Goal: Transaction & Acquisition: Book appointment/travel/reservation

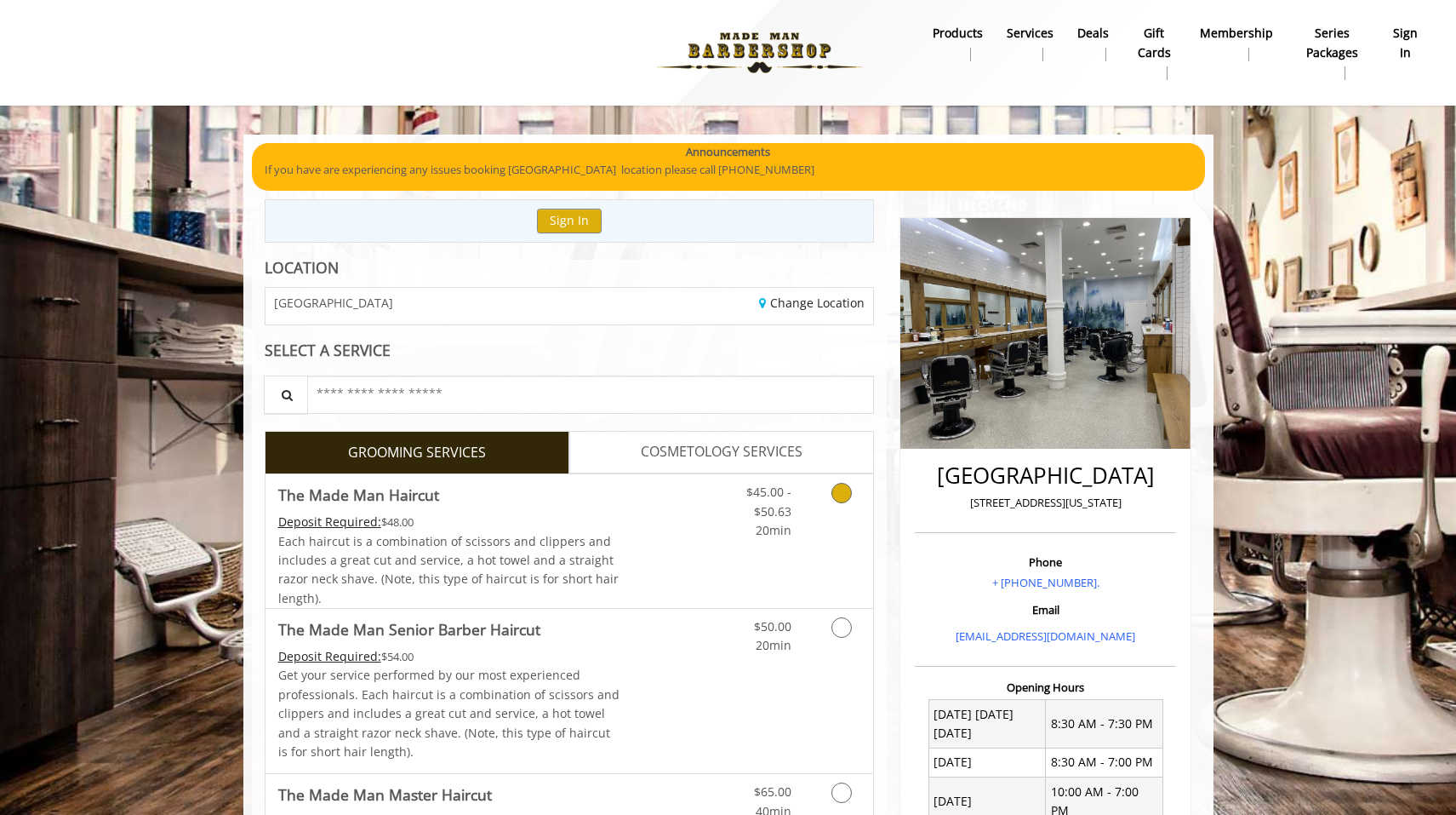
click at [666, 520] on link "Discounted Price" at bounding box center [670, 541] width 101 height 134
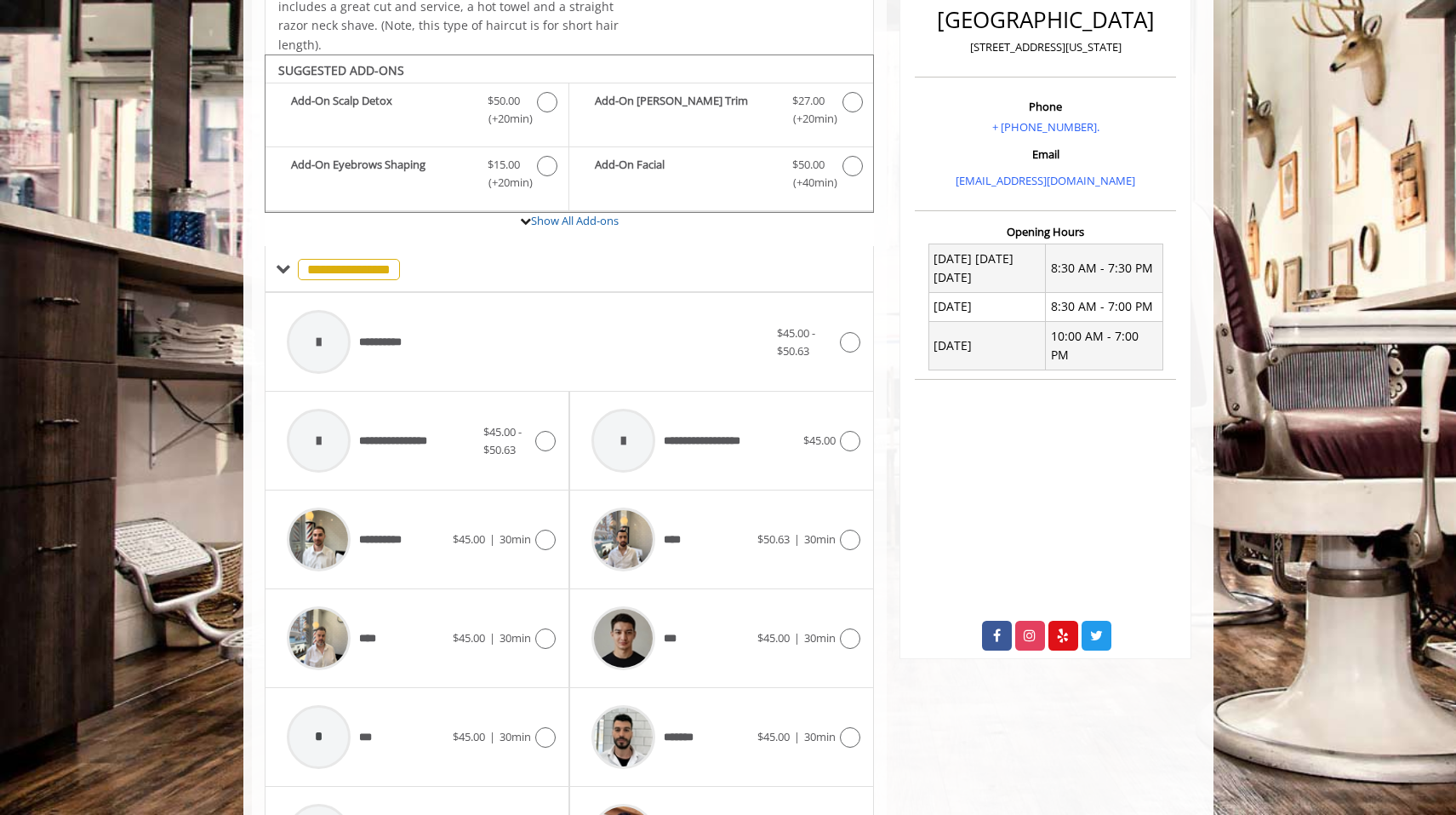
scroll to position [505, 0]
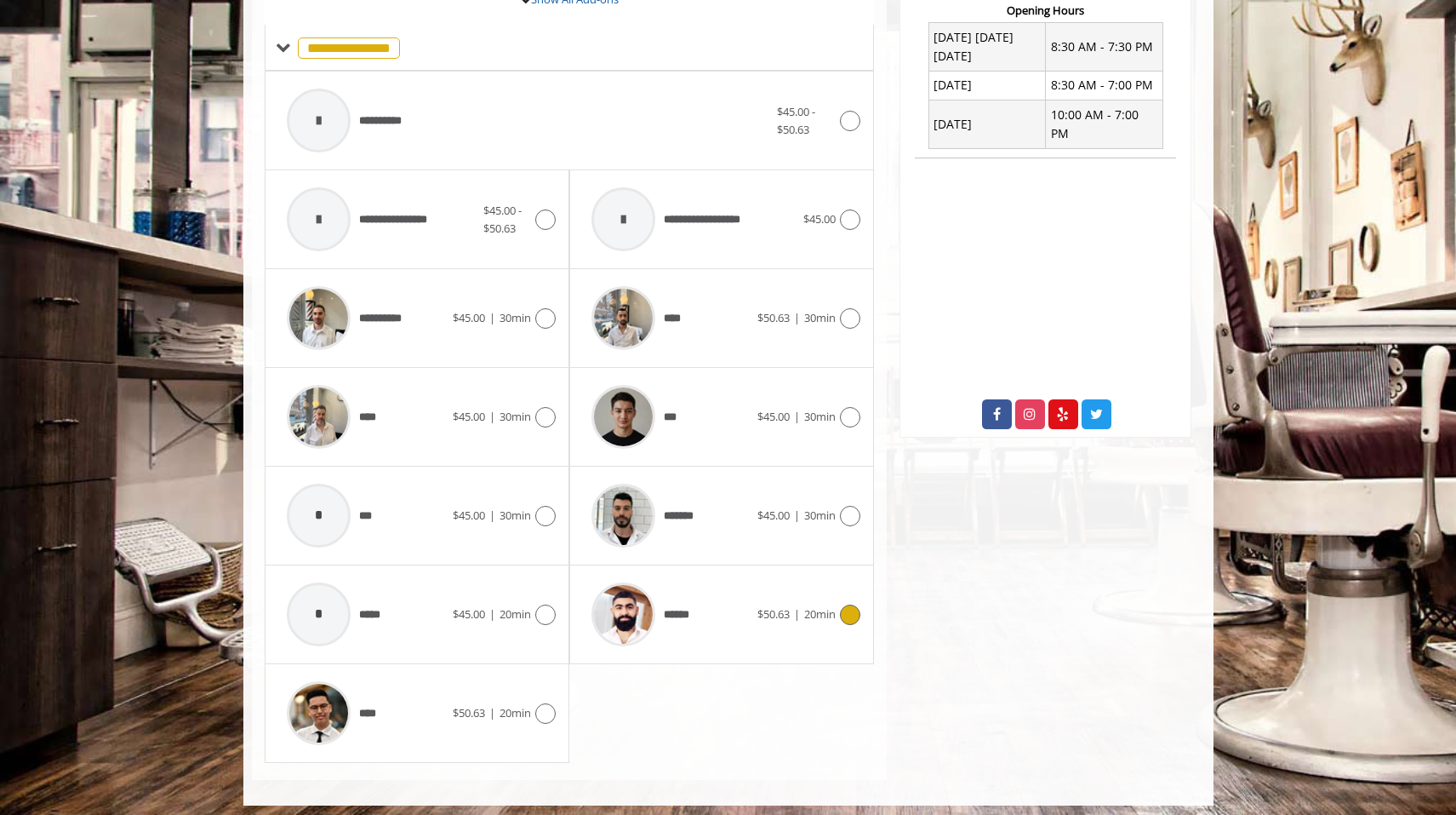
click at [712, 603] on div "******" at bounding box center [669, 615] width 174 height 81
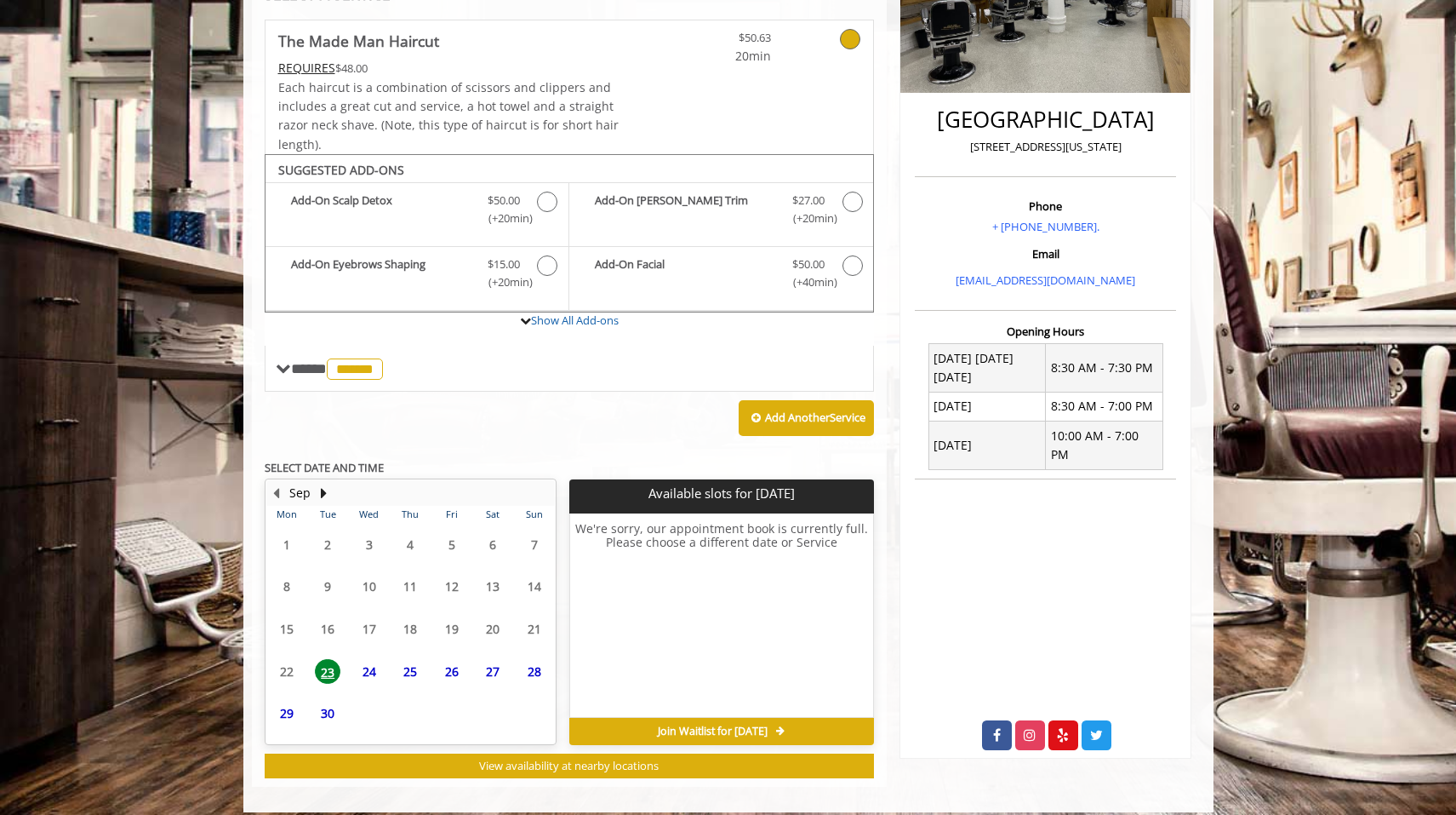
scroll to position [361, 0]
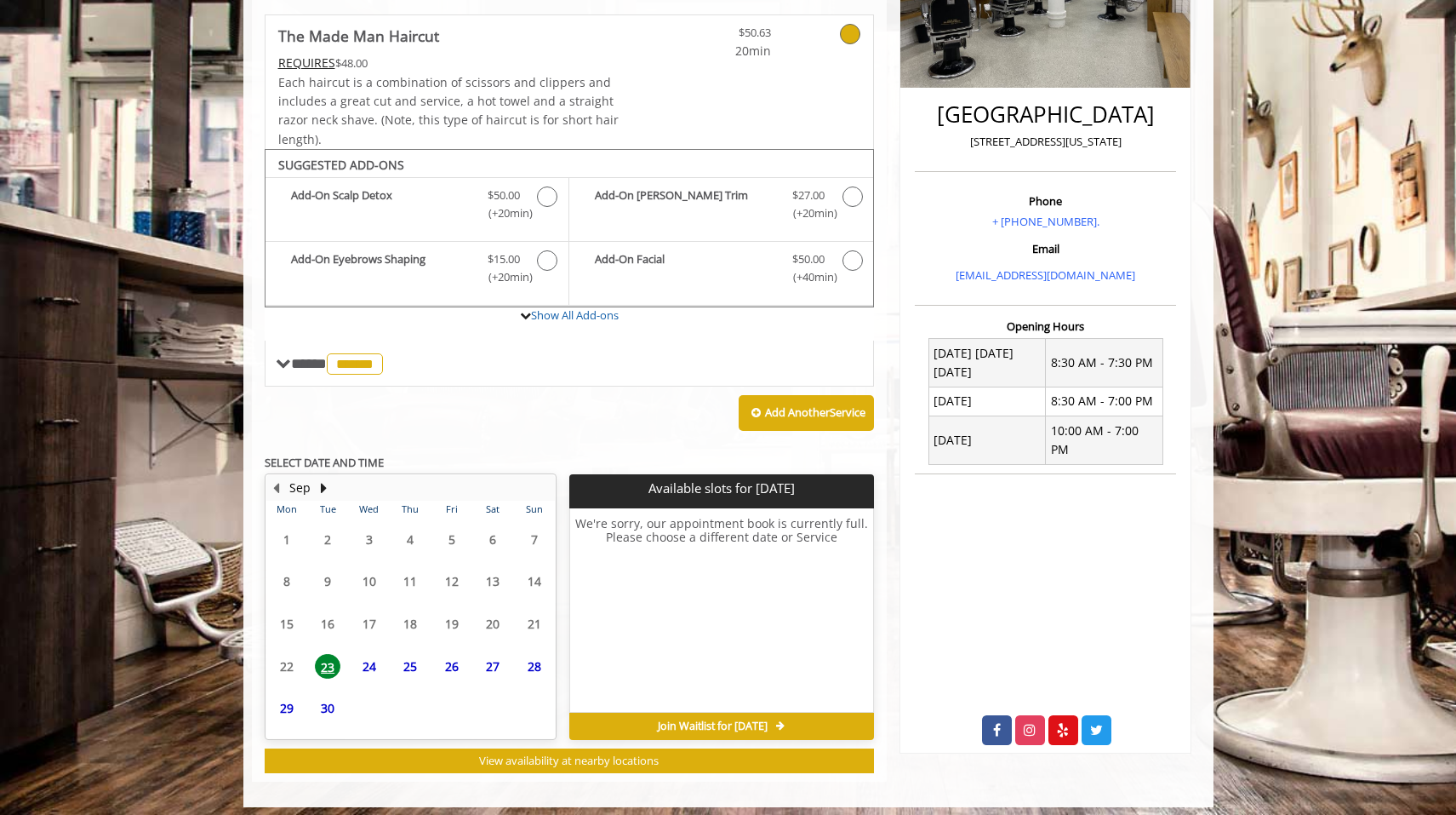
click at [452, 655] on span "26" at bounding box center [452, 665] width 25 height 24
click at [489, 653] on span "27" at bounding box center [493, 665] width 25 height 24
click at [459, 656] on span "26" at bounding box center [452, 665] width 25 height 24
click at [420, 656] on span "25" at bounding box center [410, 665] width 25 height 24
click at [322, 478] on button "Next Month" at bounding box center [324, 487] width 14 height 19
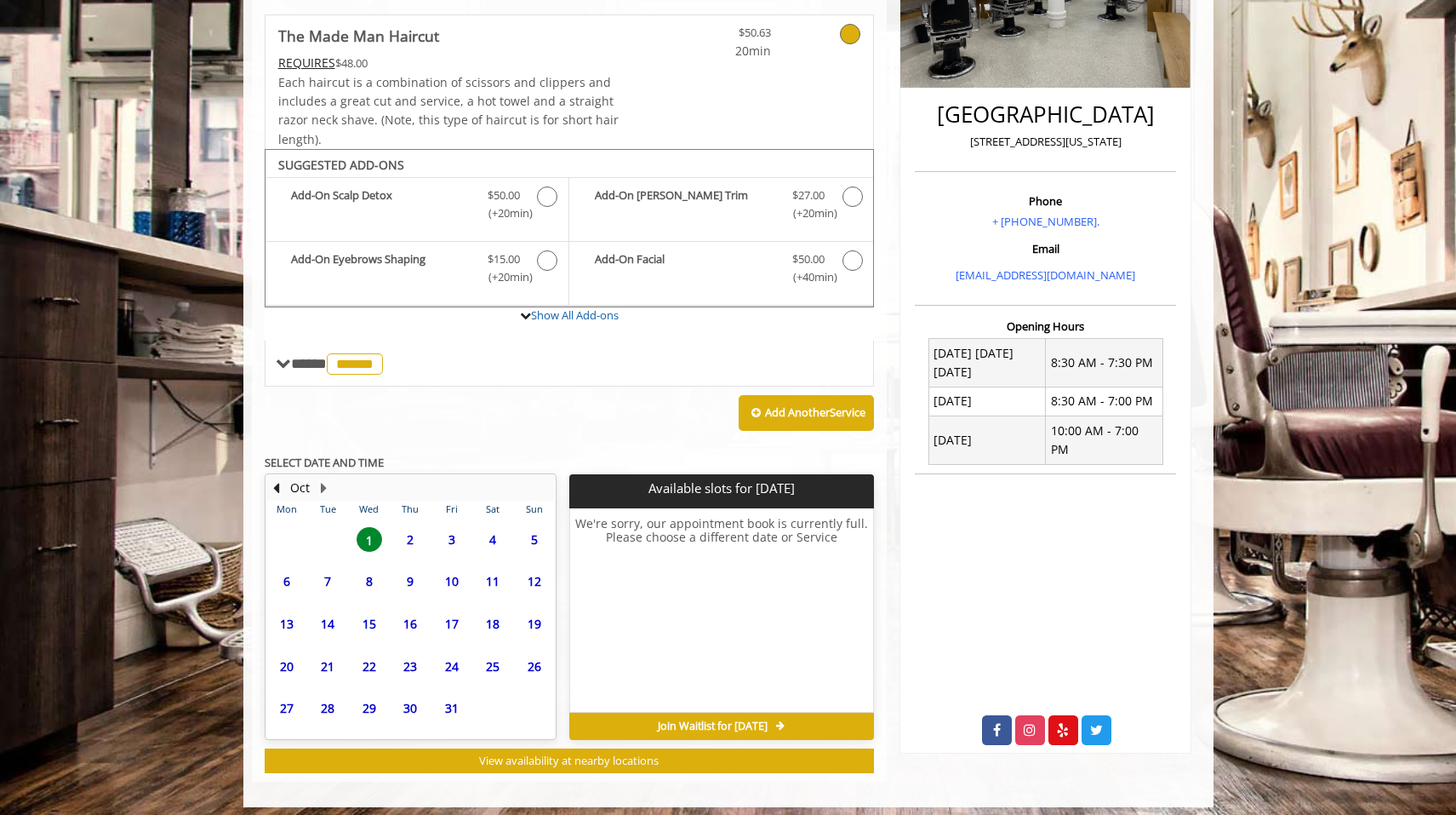
click at [410, 531] on span "2" at bounding box center [410, 539] width 25 height 24
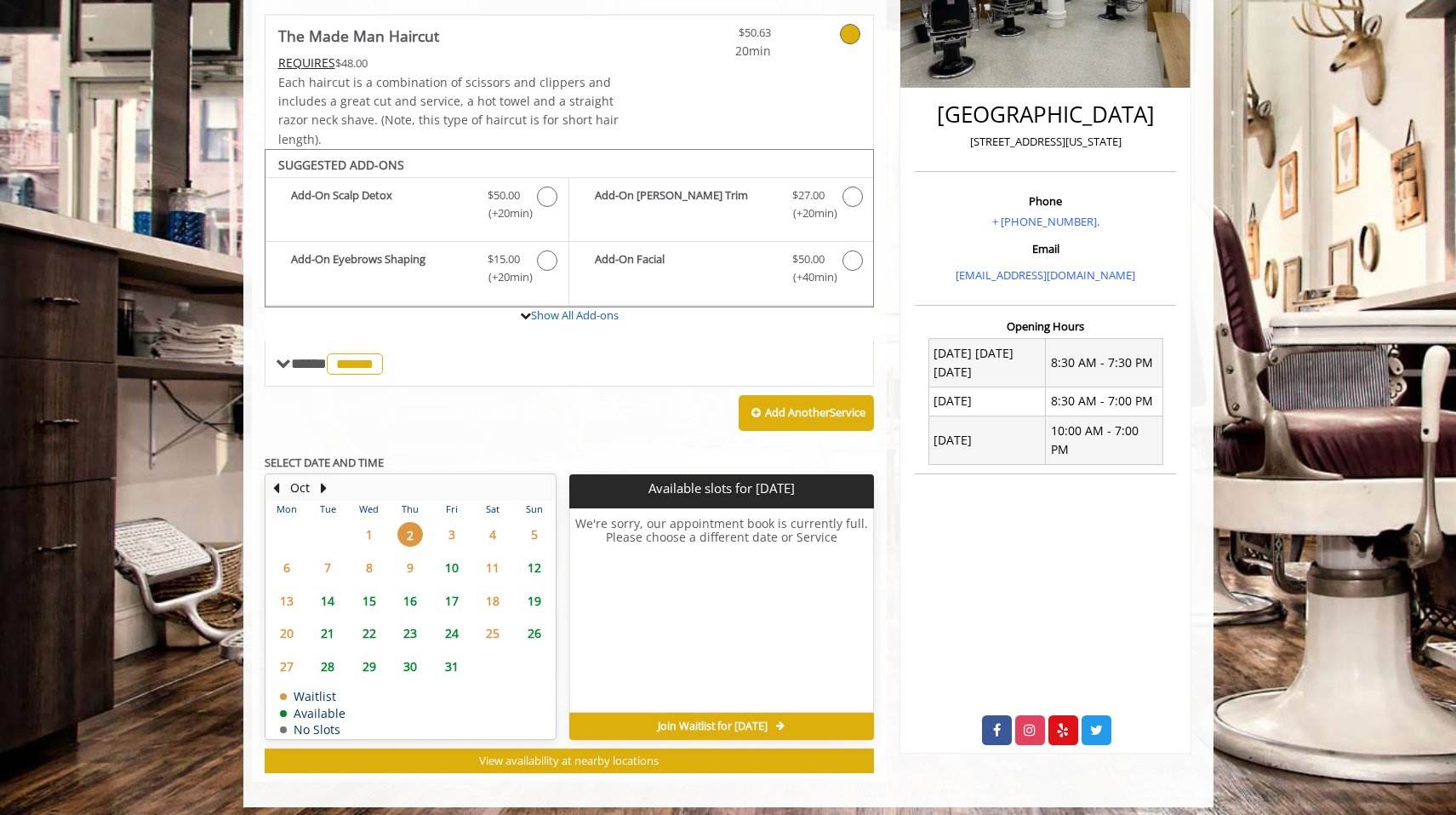
scroll to position [346, 0]
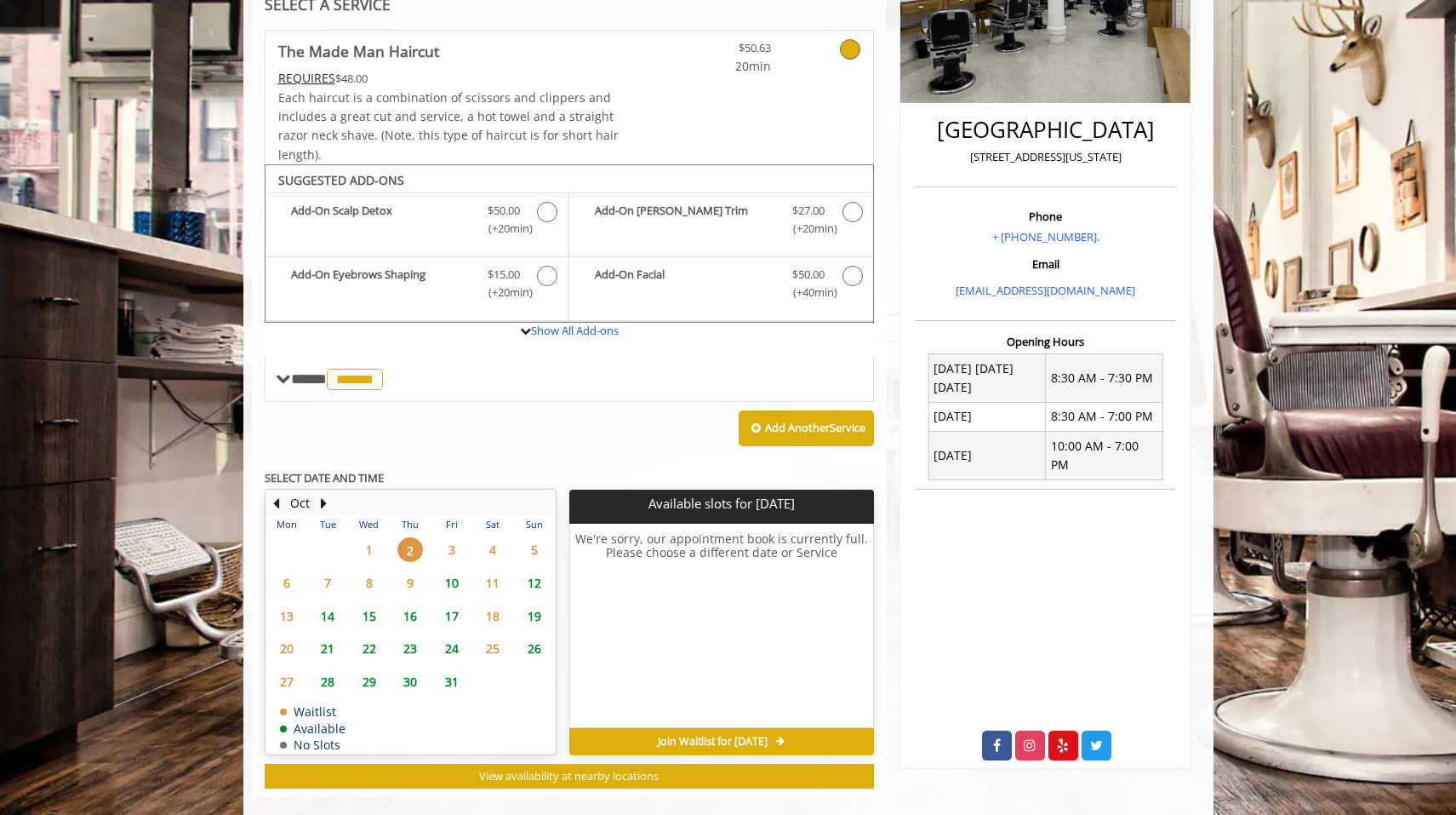
click at [492, 542] on span "4" at bounding box center [493, 549] width 25 height 24
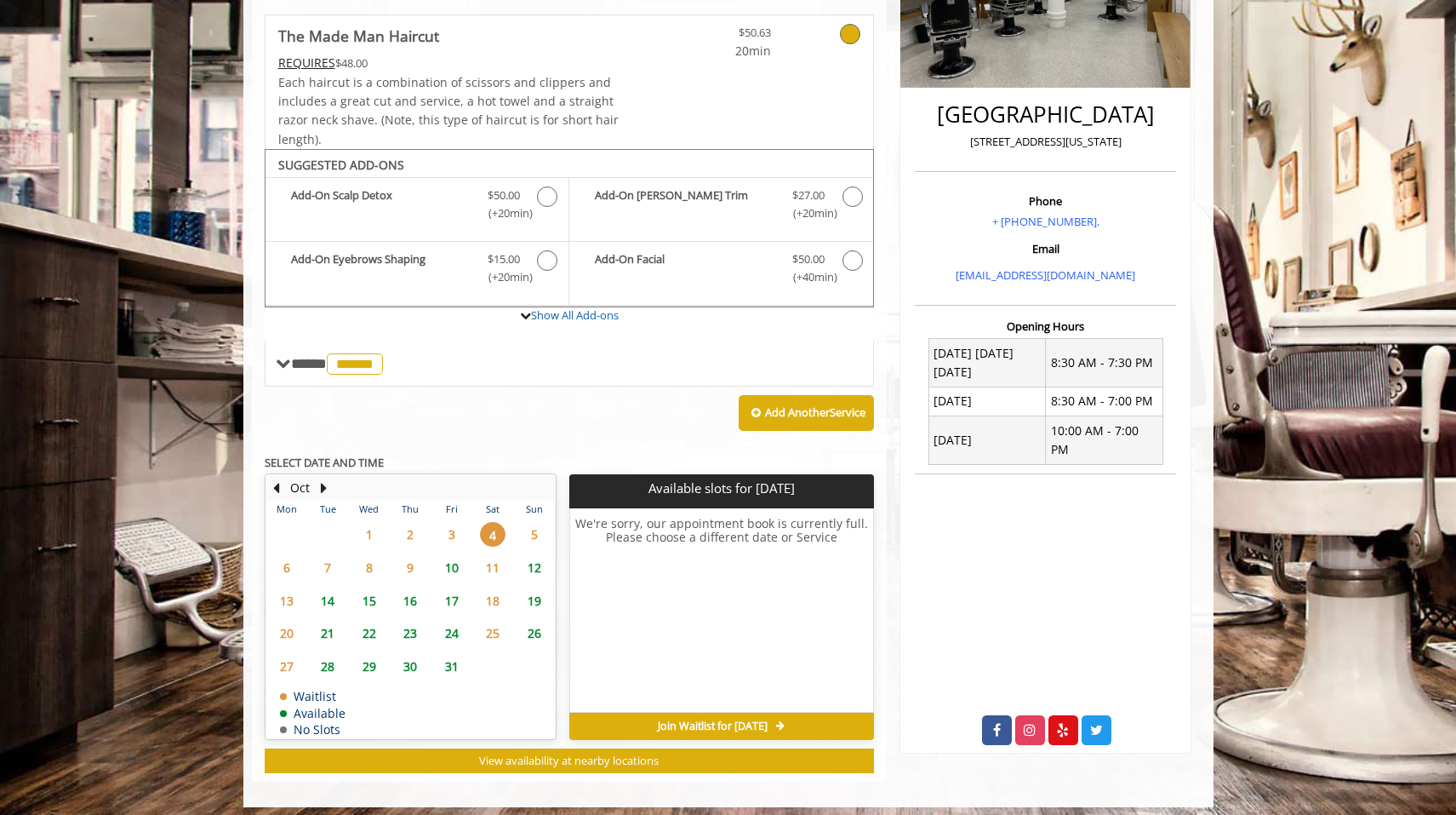
click at [448, 524] on span "3" at bounding box center [452, 533] width 25 height 24
click at [274, 485] on button "Previous Month" at bounding box center [276, 487] width 14 height 19
click at [456, 626] on span "26" at bounding box center [452, 633] width 25 height 24
click at [492, 631] on span "27" at bounding box center [493, 633] width 25 height 24
click at [326, 481] on button "Next Month" at bounding box center [324, 487] width 14 height 19
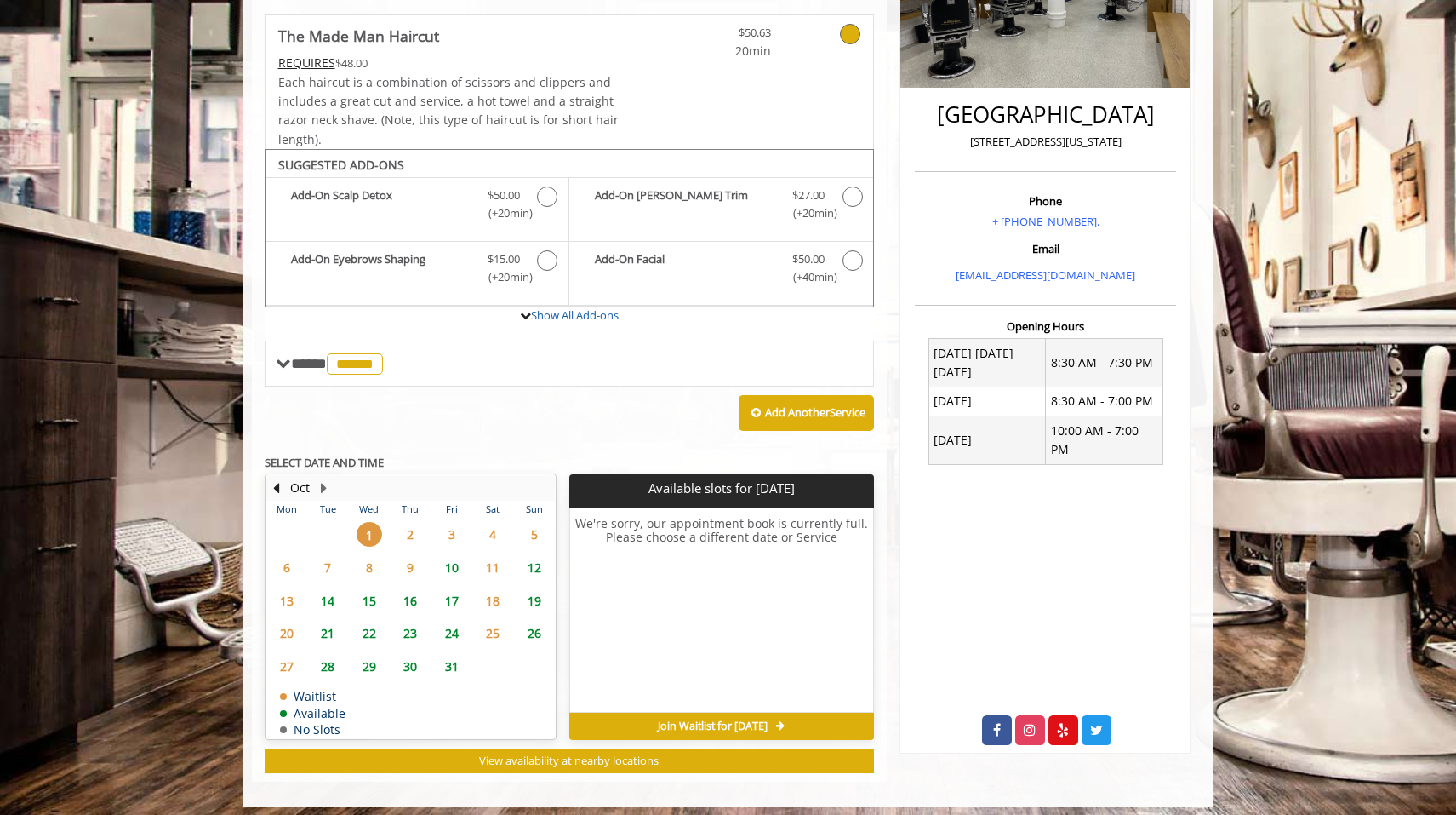
click at [456, 565] on span "10" at bounding box center [452, 567] width 25 height 24
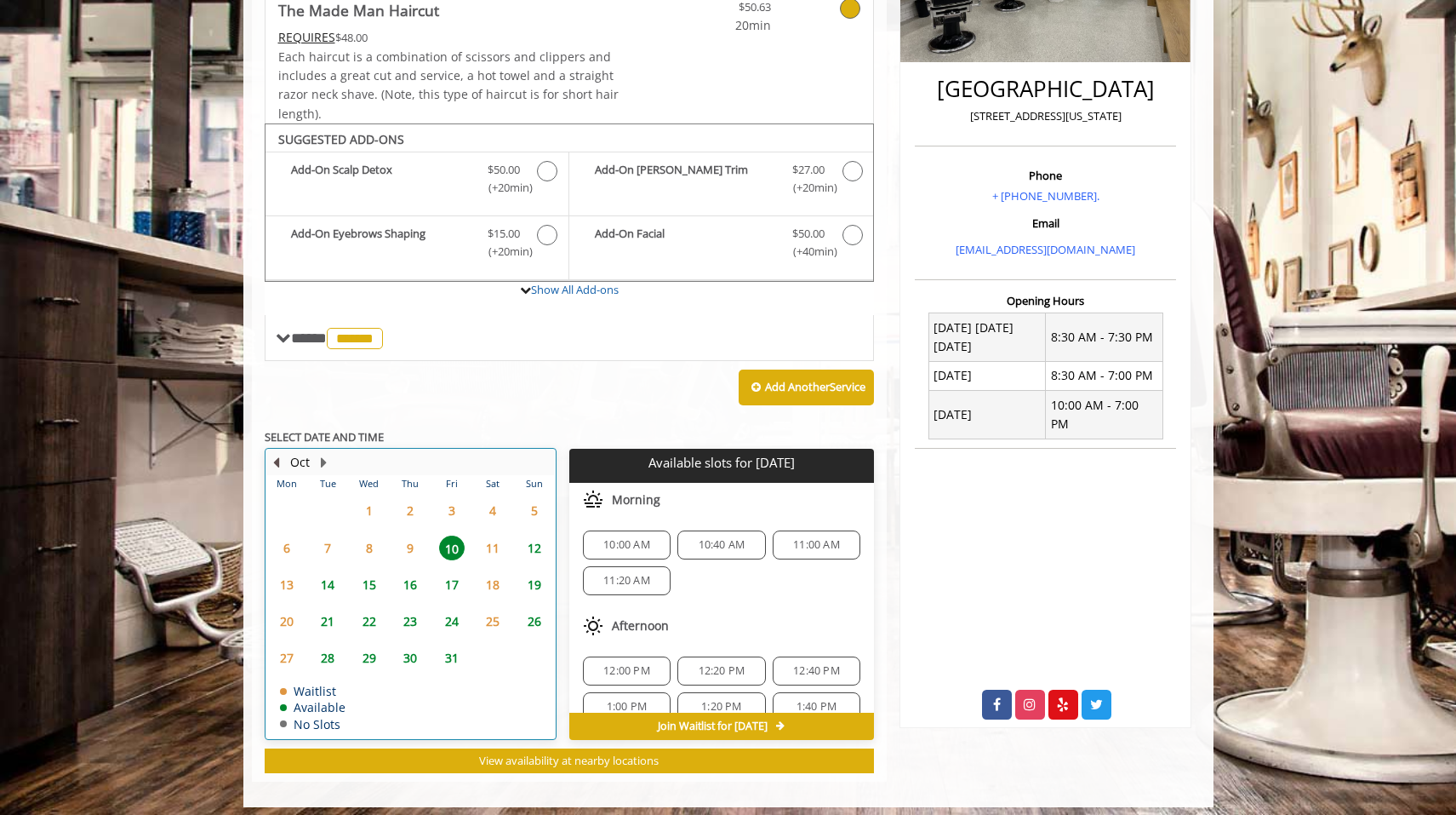
click at [274, 454] on button "Previous Month" at bounding box center [276, 462] width 14 height 19
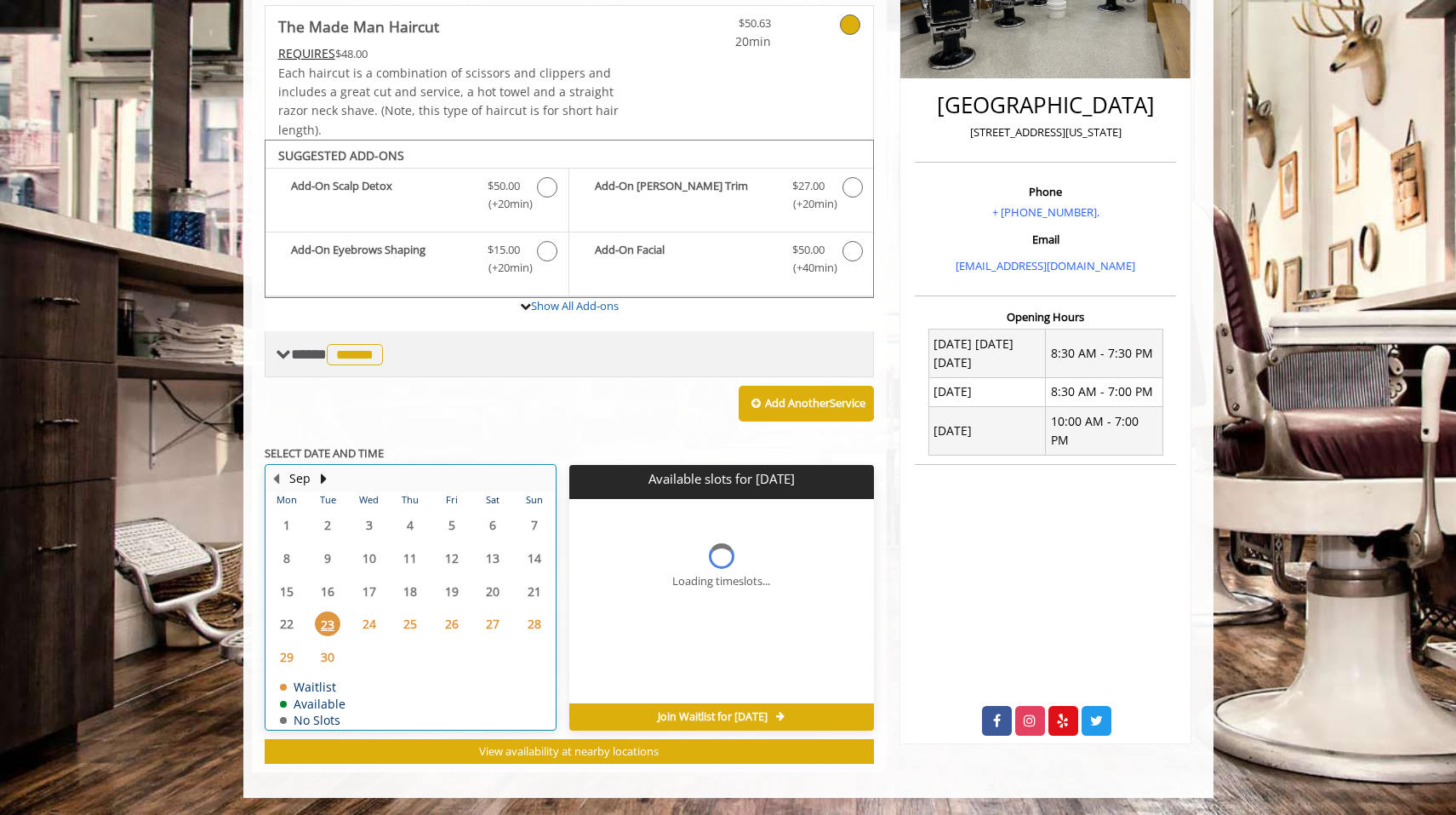
scroll to position [361, 0]
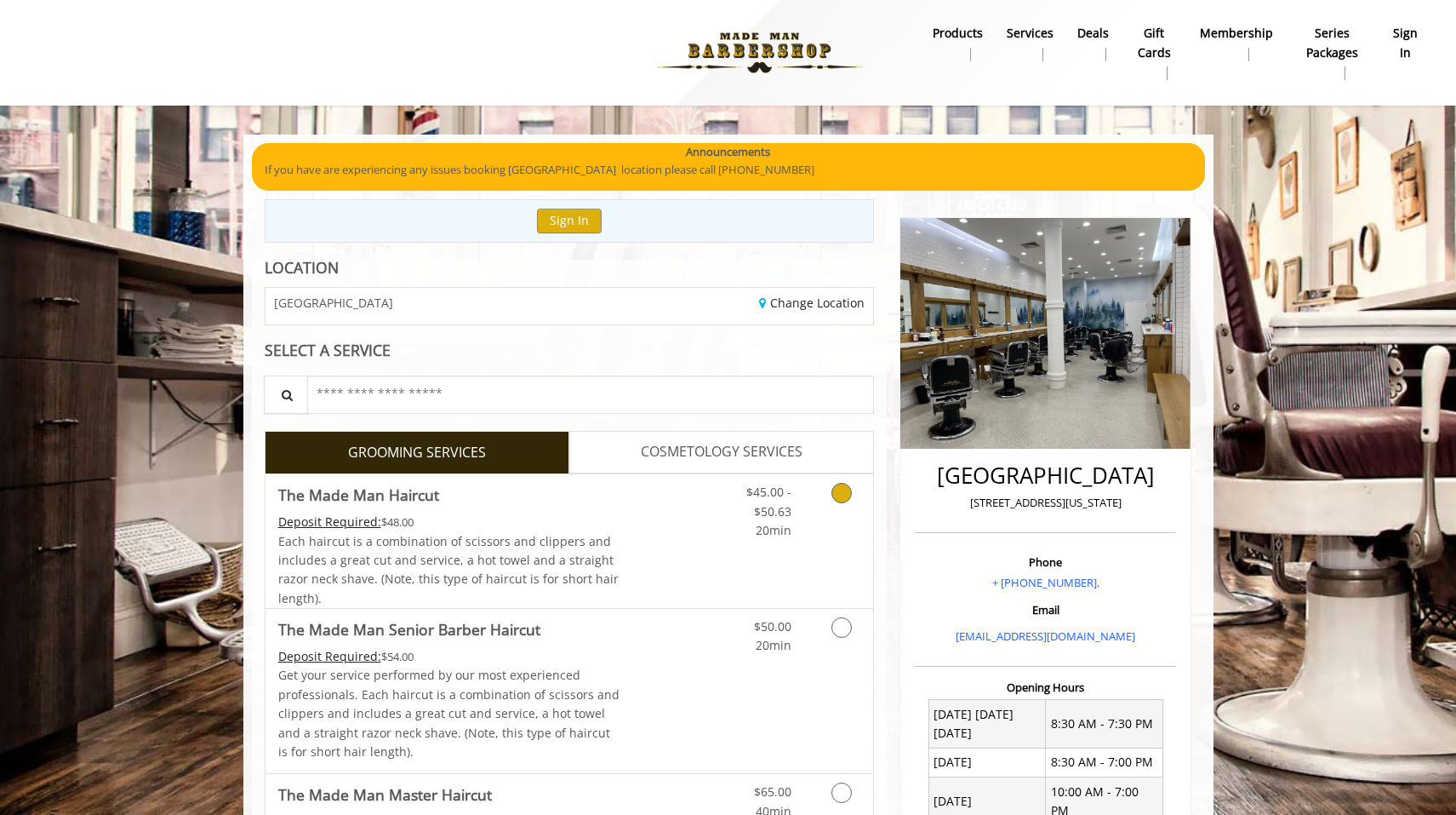
click at [522, 513] on div "Deposit Required: $48.00" at bounding box center [448, 522] width 342 height 19
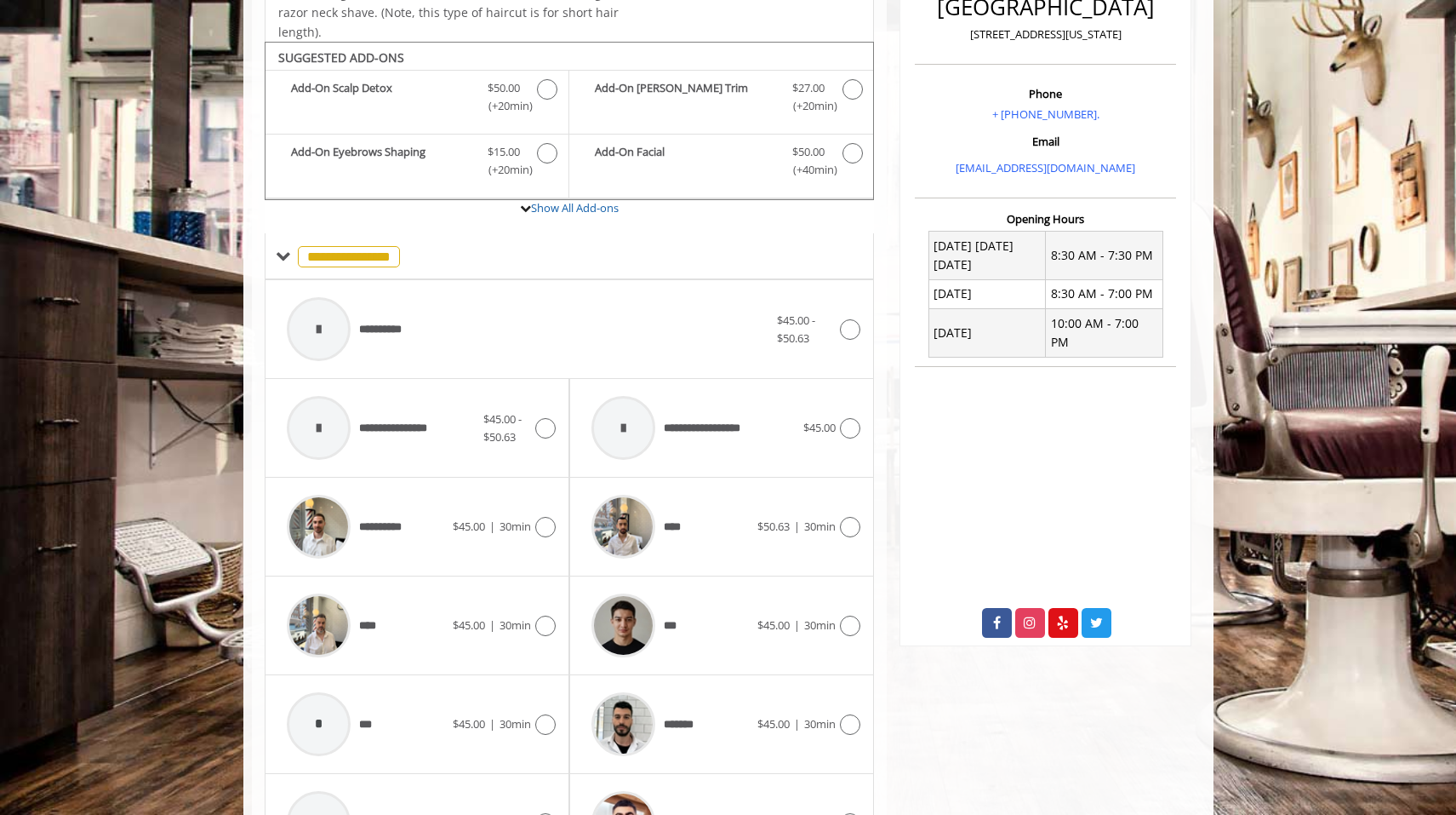
scroll to position [505, 0]
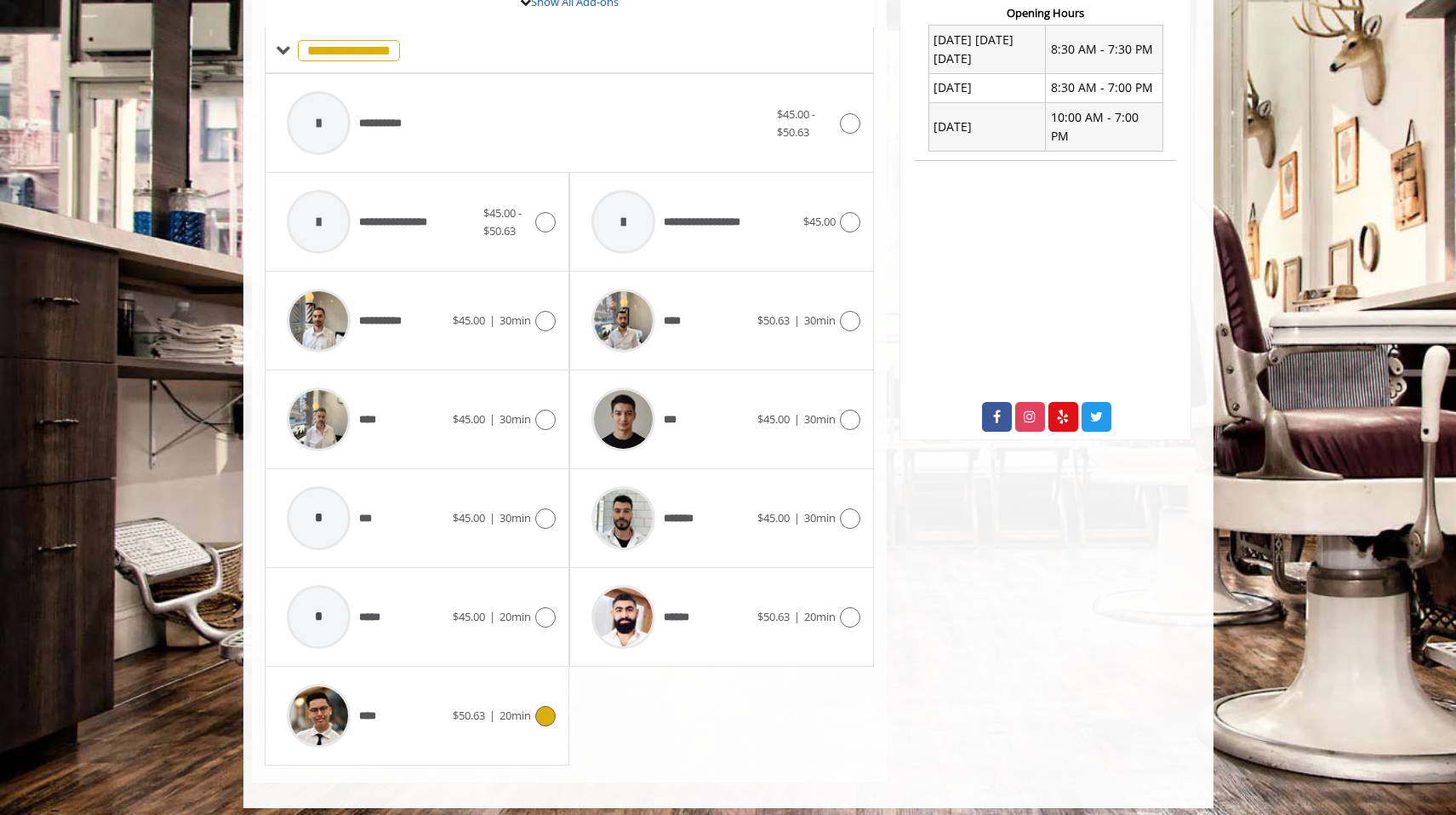
click at [418, 696] on div "****" at bounding box center [364, 716] width 174 height 81
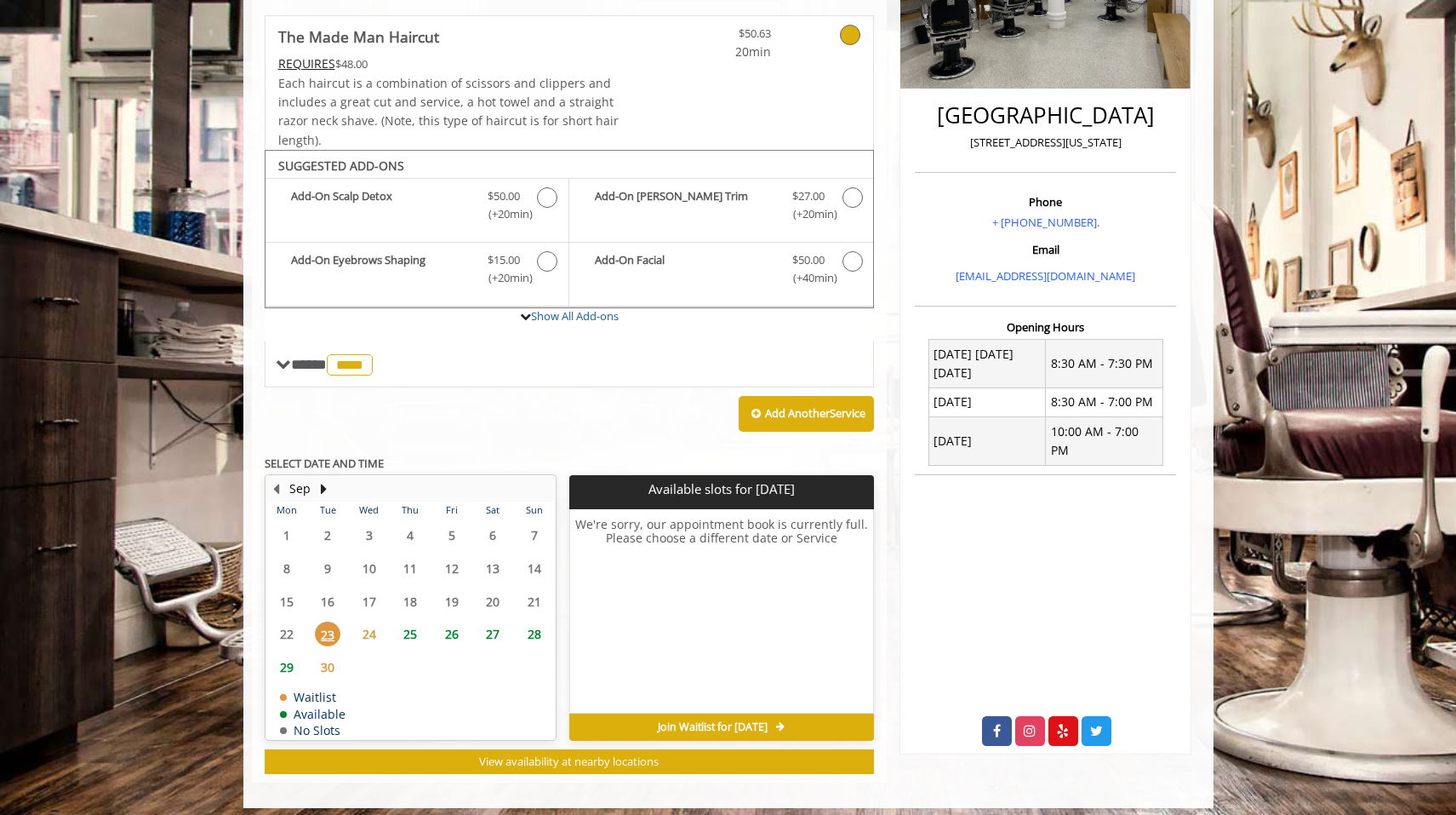
scroll to position [361, 0]
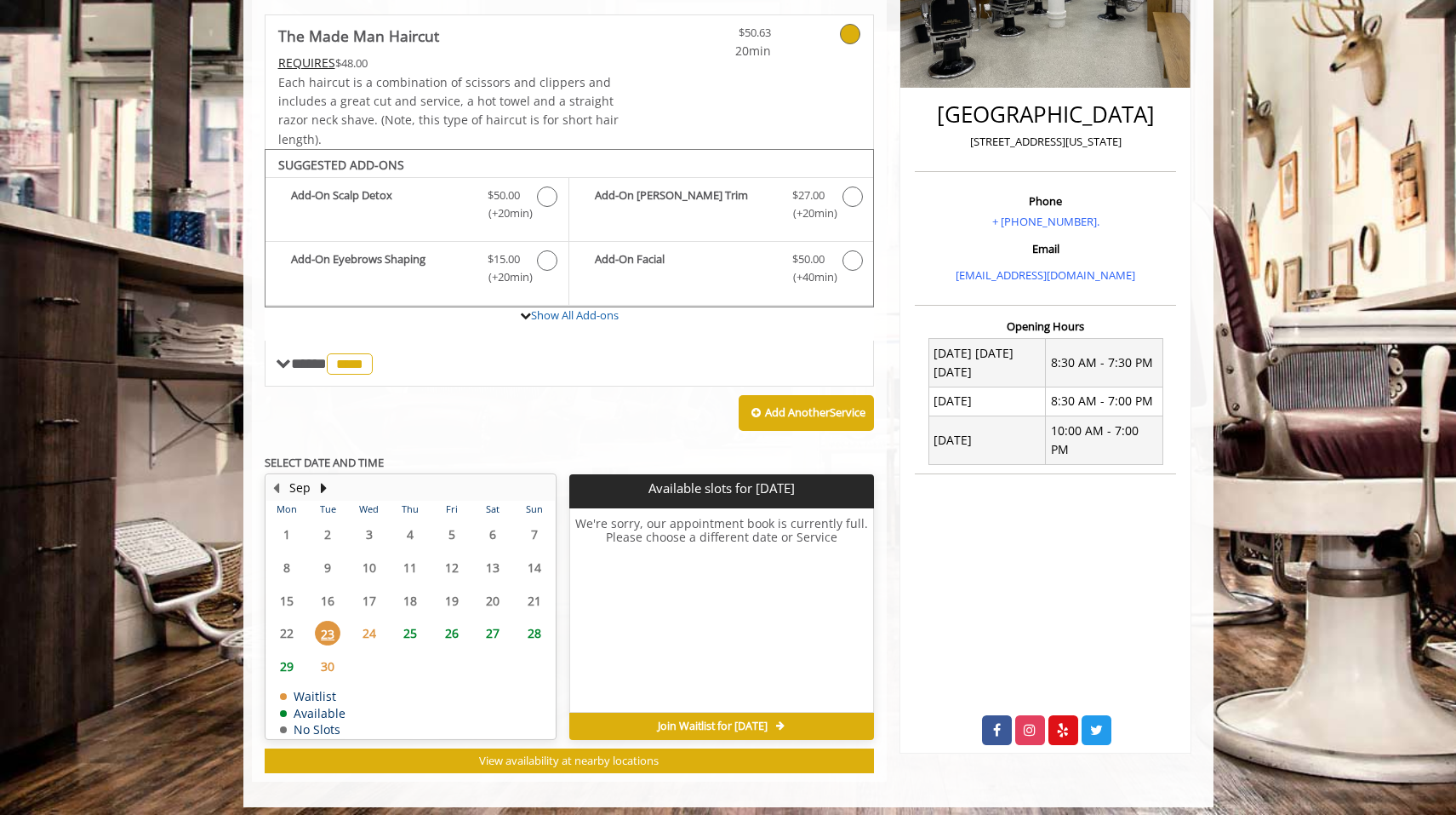
click at [491, 626] on span "27" at bounding box center [493, 633] width 25 height 24
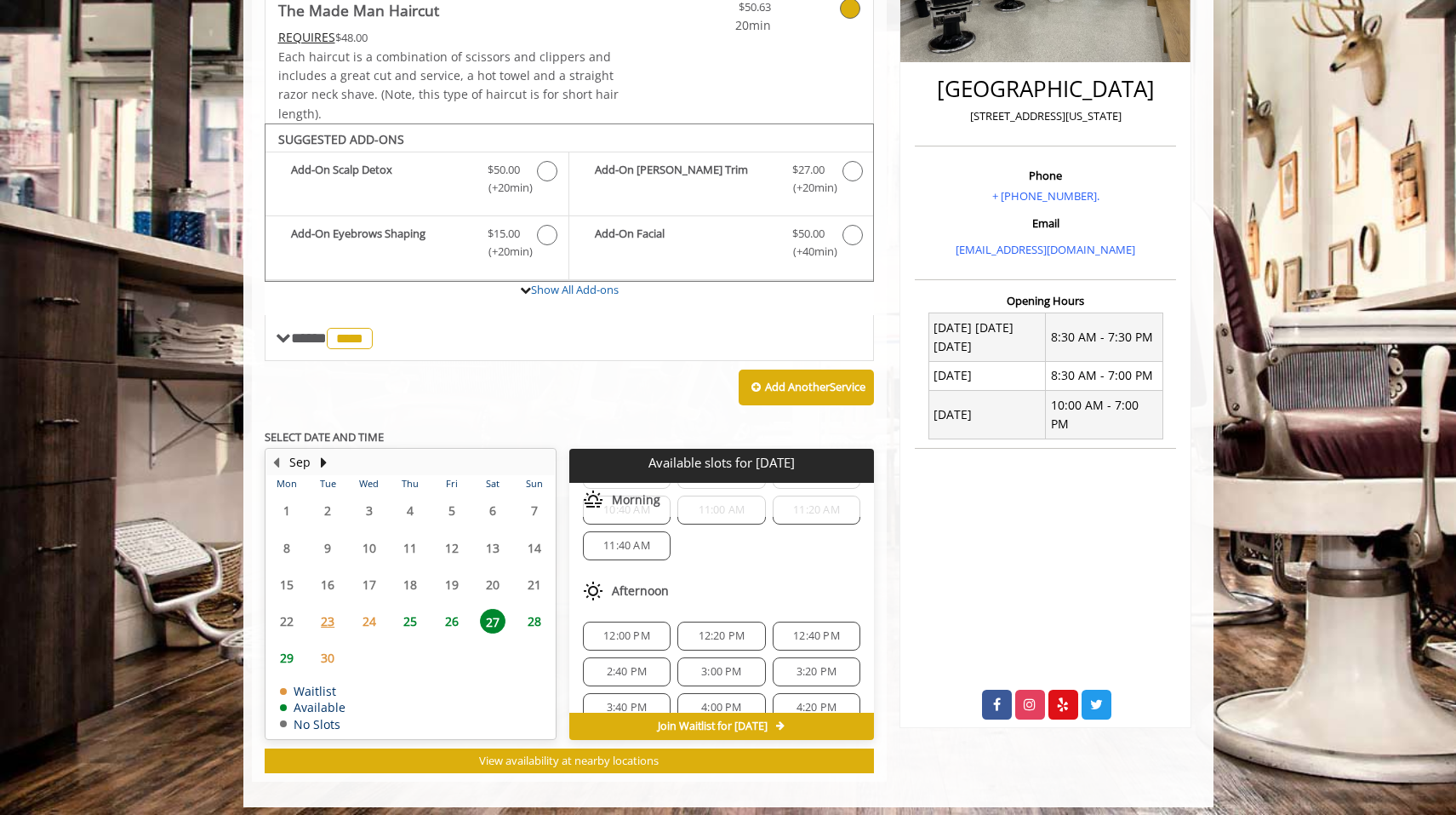
scroll to position [110, 0]
click at [727, 634] on div "12:20 PM" at bounding box center [721, 633] width 88 height 29
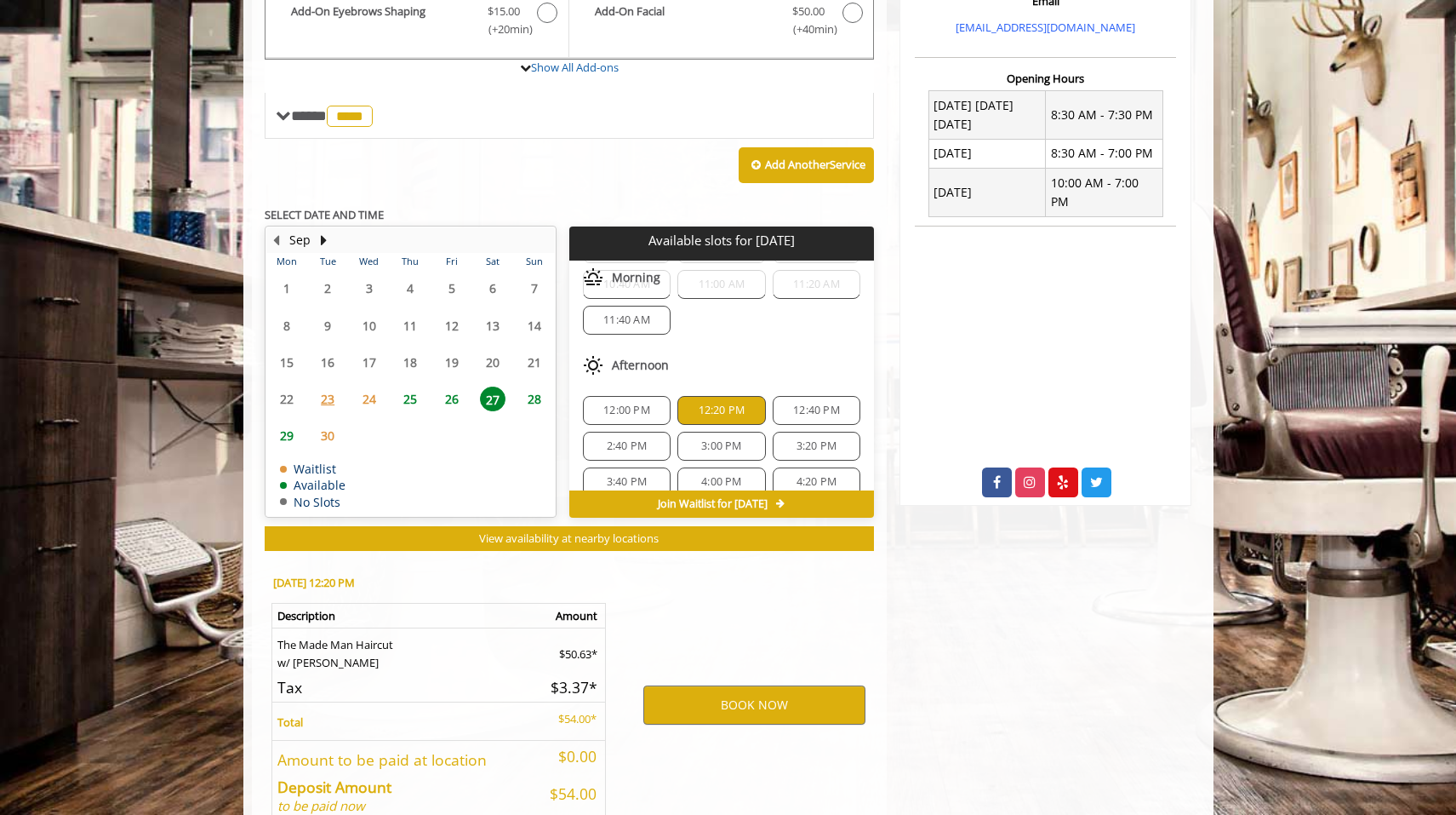
scroll to position [690, 0]
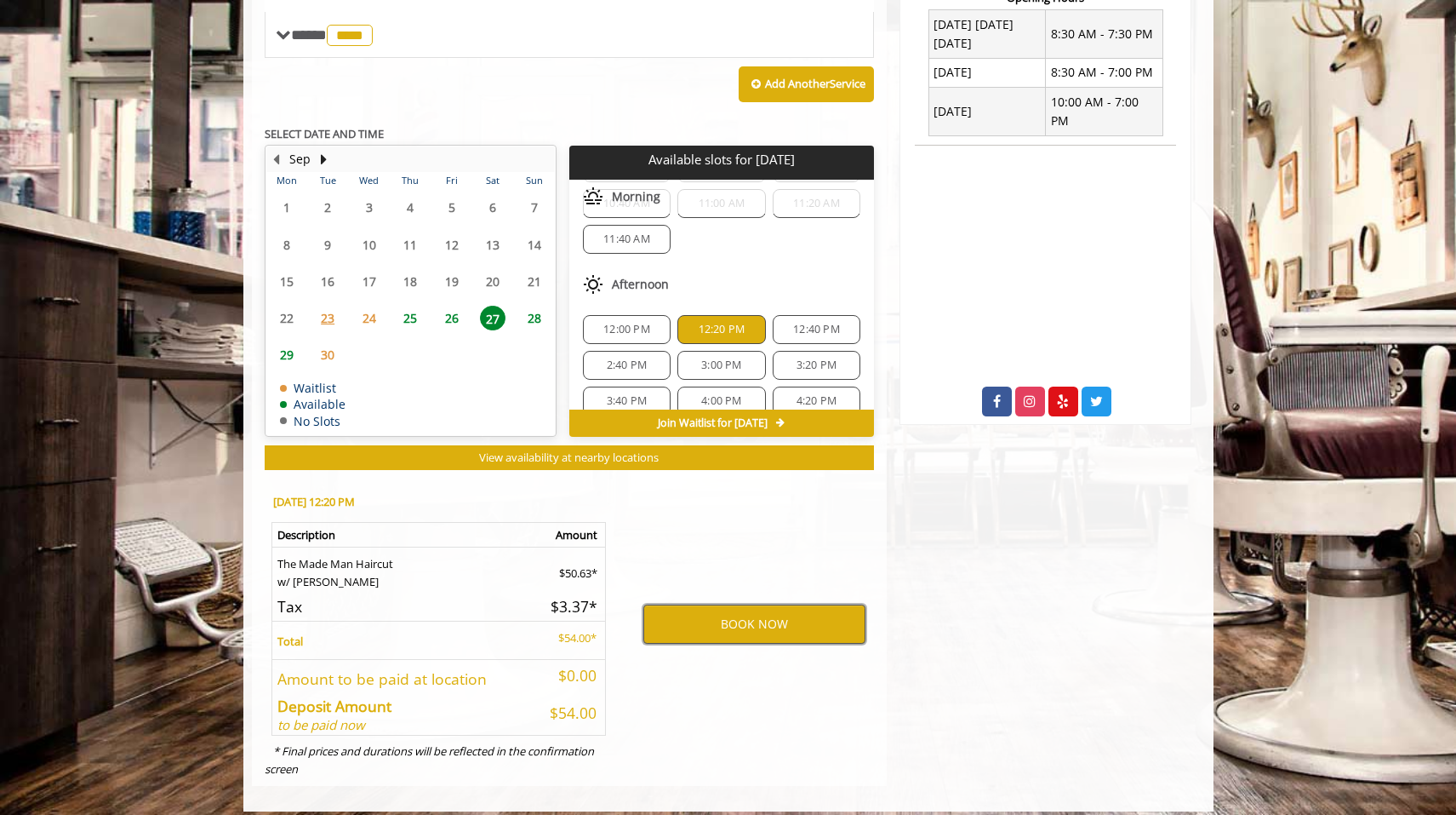
click at [736, 619] on button "BOOK NOW" at bounding box center [754, 624] width 222 height 39
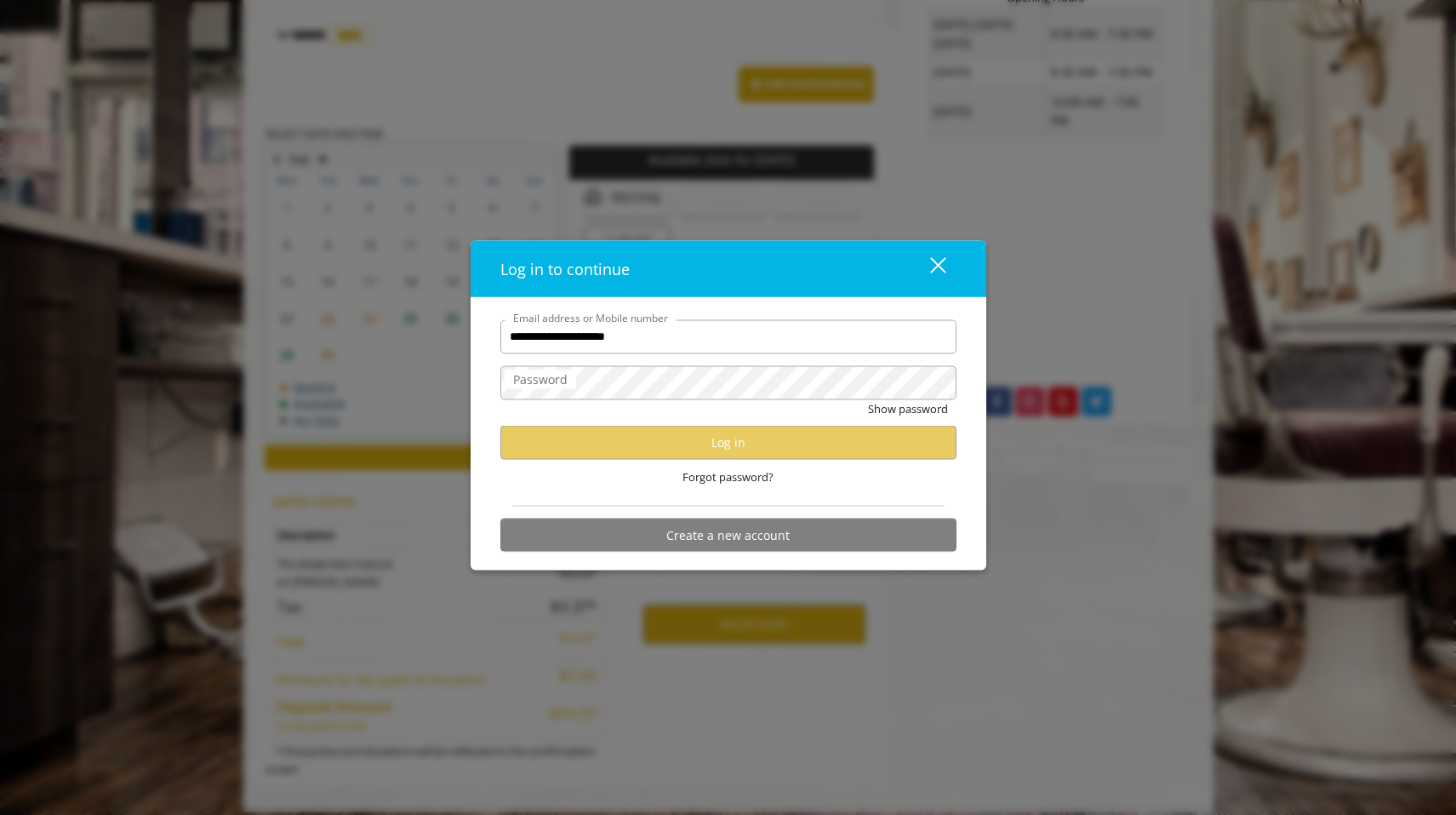
type input "**********"
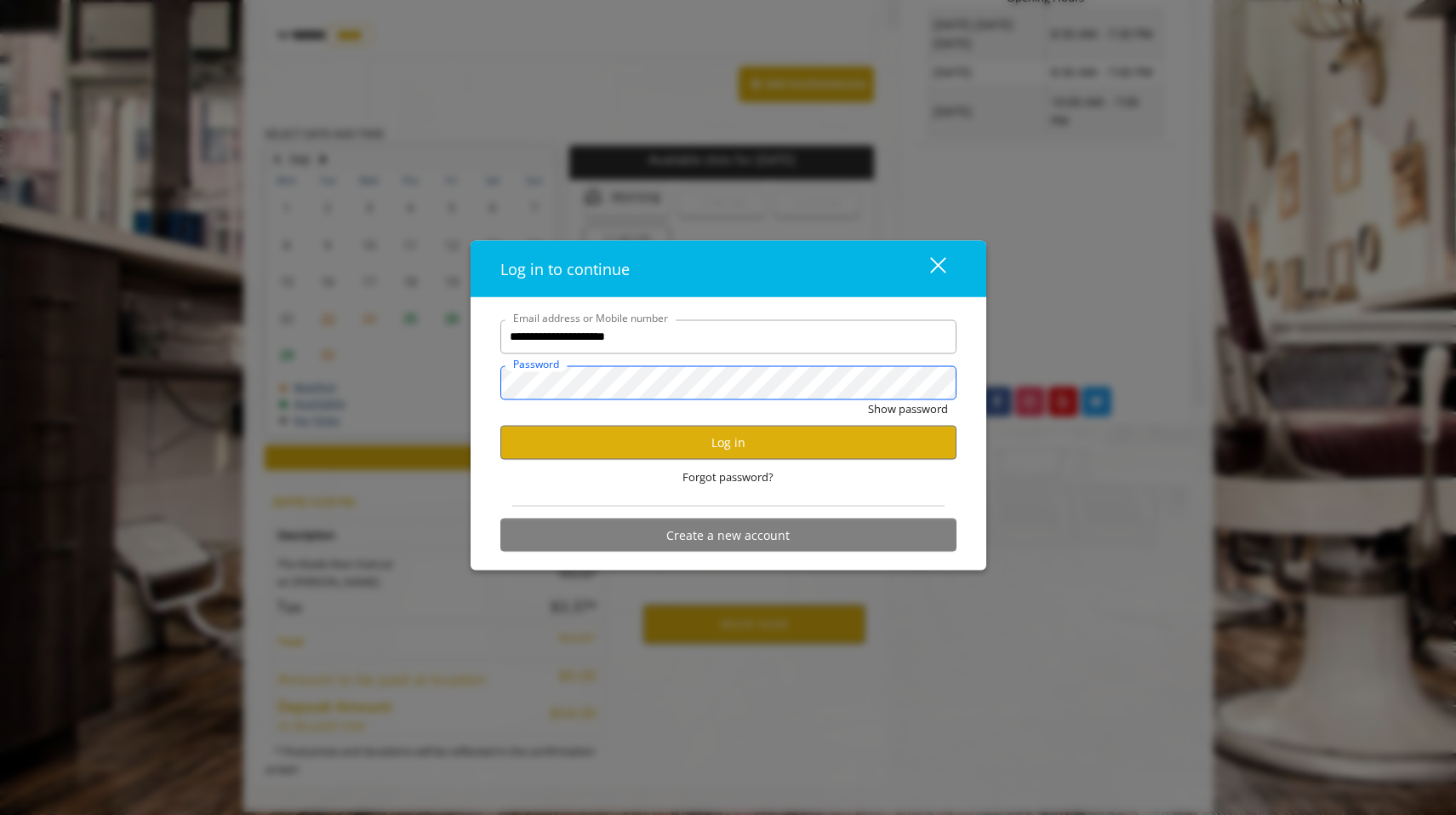
click at [907, 409] on button "Show password" at bounding box center [908, 408] width 80 height 18
click at [716, 440] on button "Log in" at bounding box center [729, 442] width 456 height 33
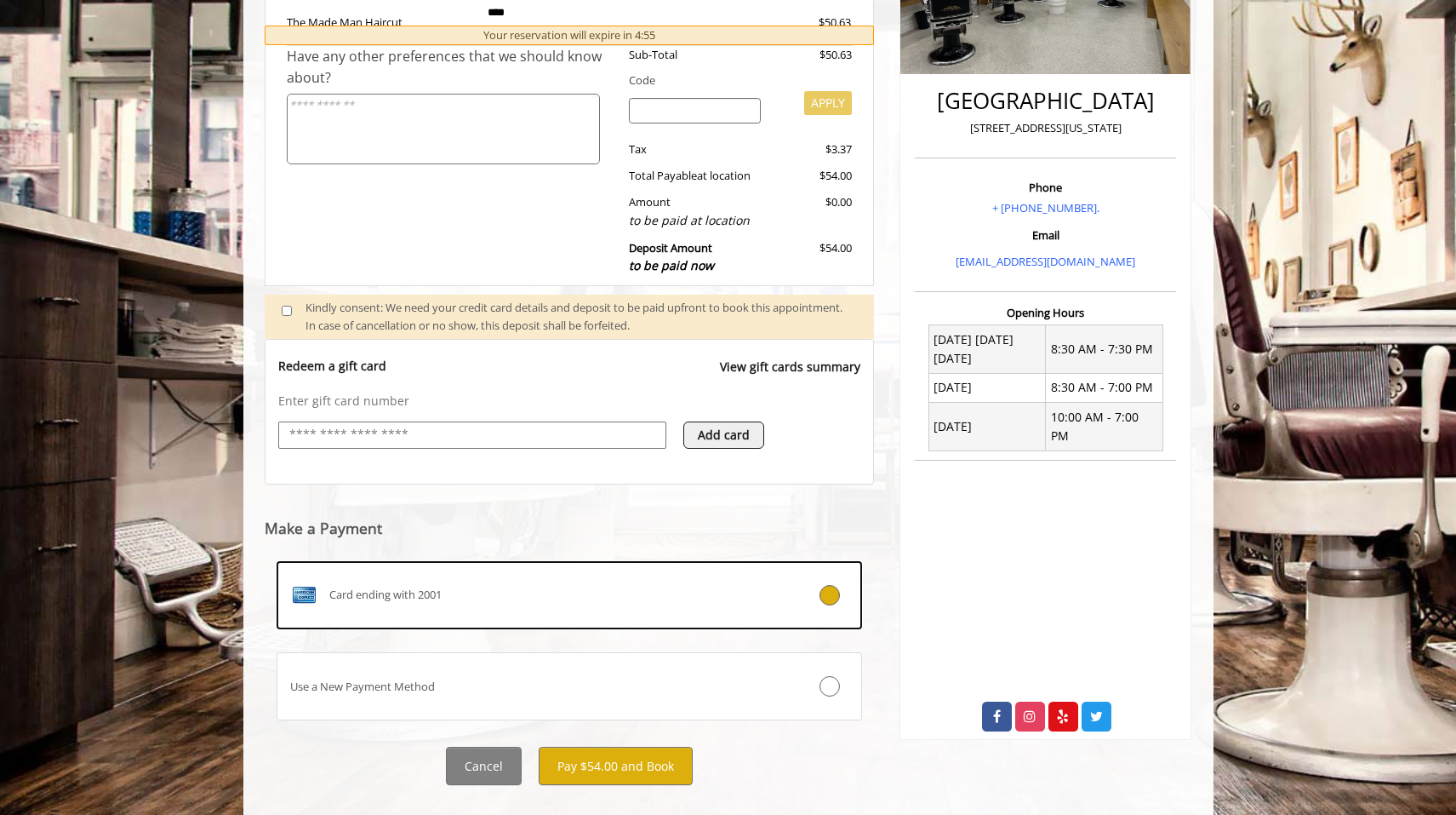
scroll to position [381, 0]
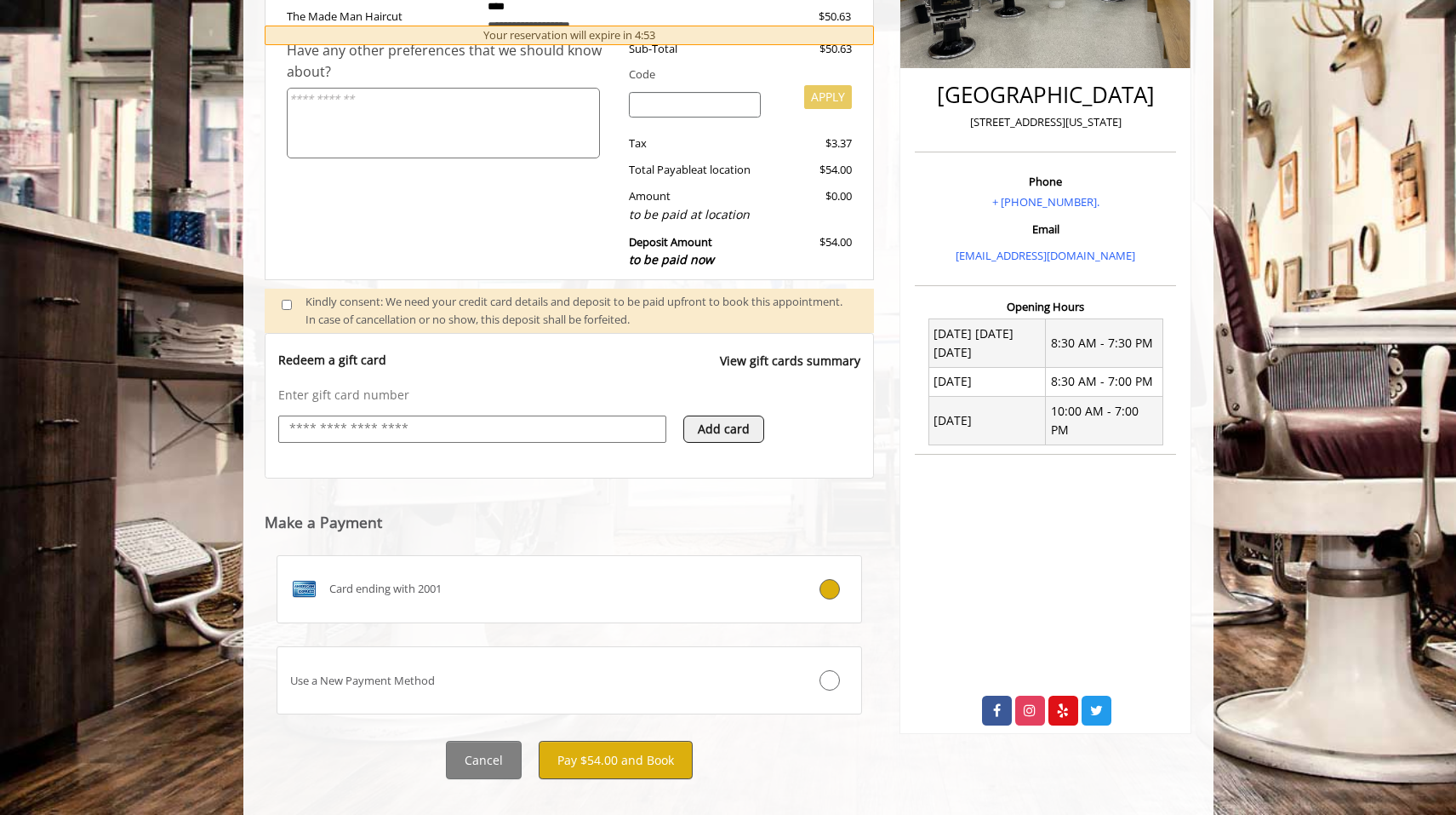
click at [594, 747] on button "Pay $54.00 and Book" at bounding box center [615, 760] width 154 height 38
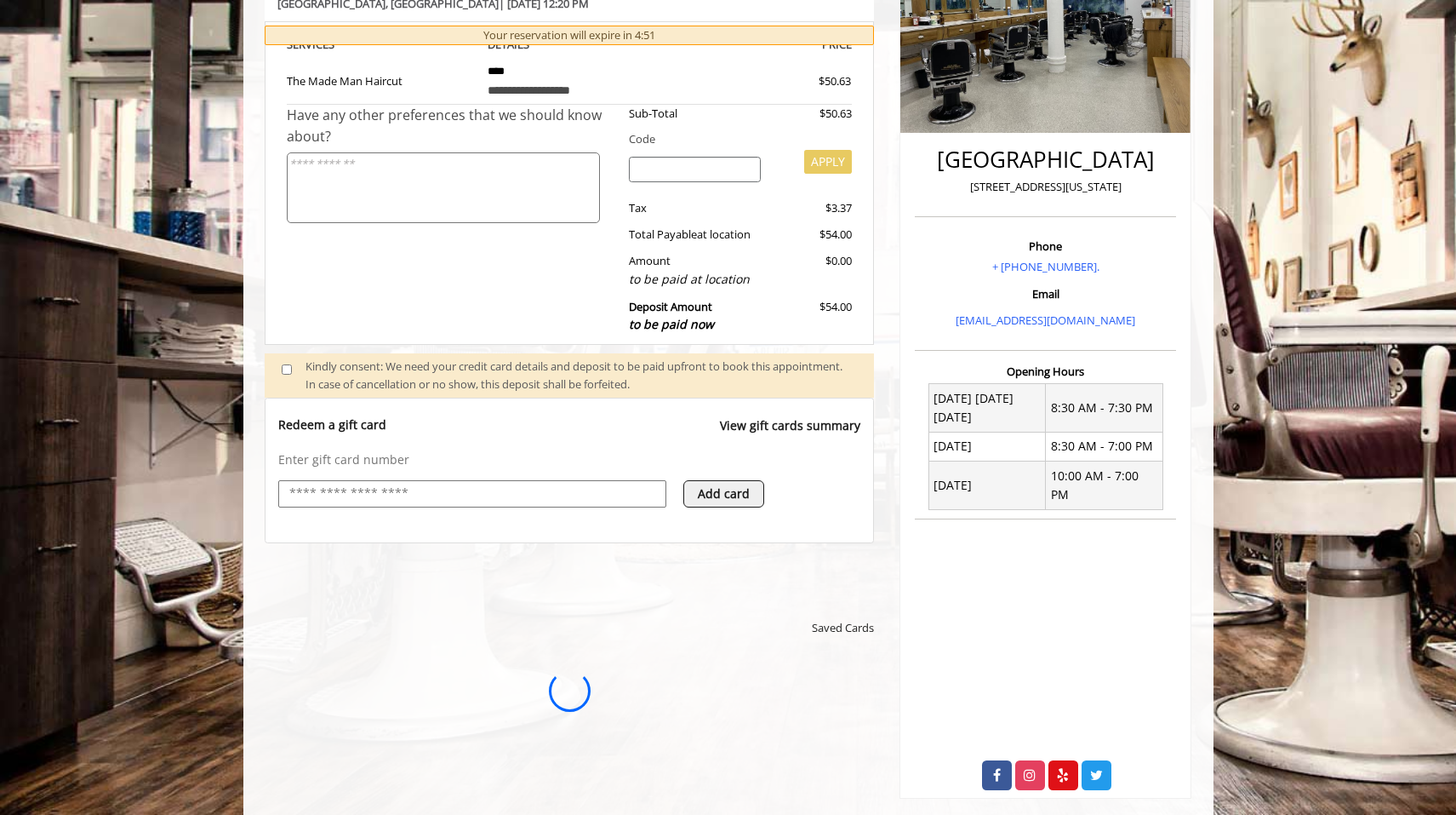
scroll to position [0, 0]
